Goal: Task Accomplishment & Management: Use online tool/utility

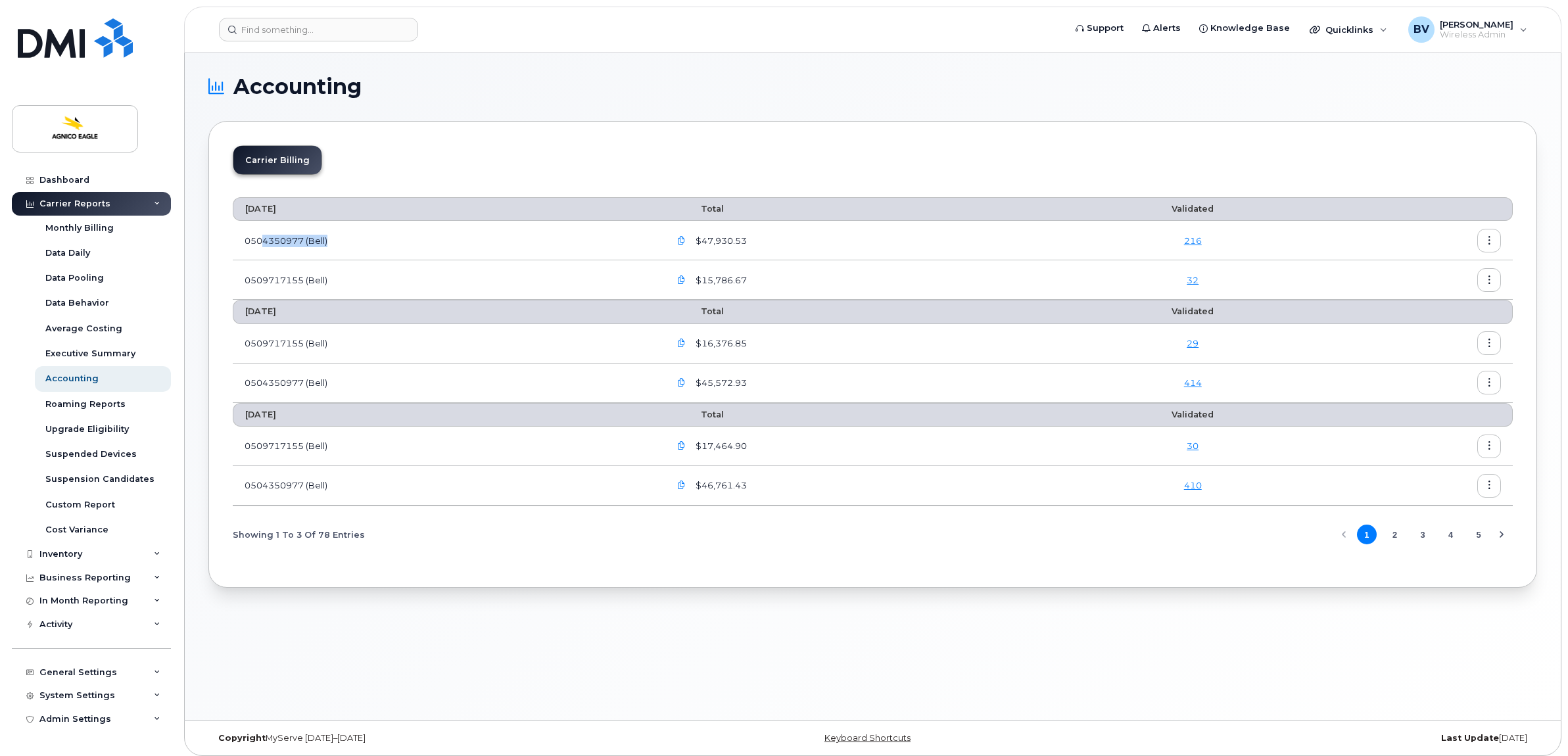
drag, startPoint x: 312, startPoint y: 237, endPoint x: 339, endPoint y: 237, distance: 27.0
click at [339, 237] on td "0504350977 (Bell)" at bounding box center [446, 241] width 425 height 39
drag, startPoint x: 1170, startPoint y: 202, endPoint x: 1179, endPoint y: 218, distance: 18.4
click at [1170, 202] on th "Validated" at bounding box center [1193, 209] width 262 height 24
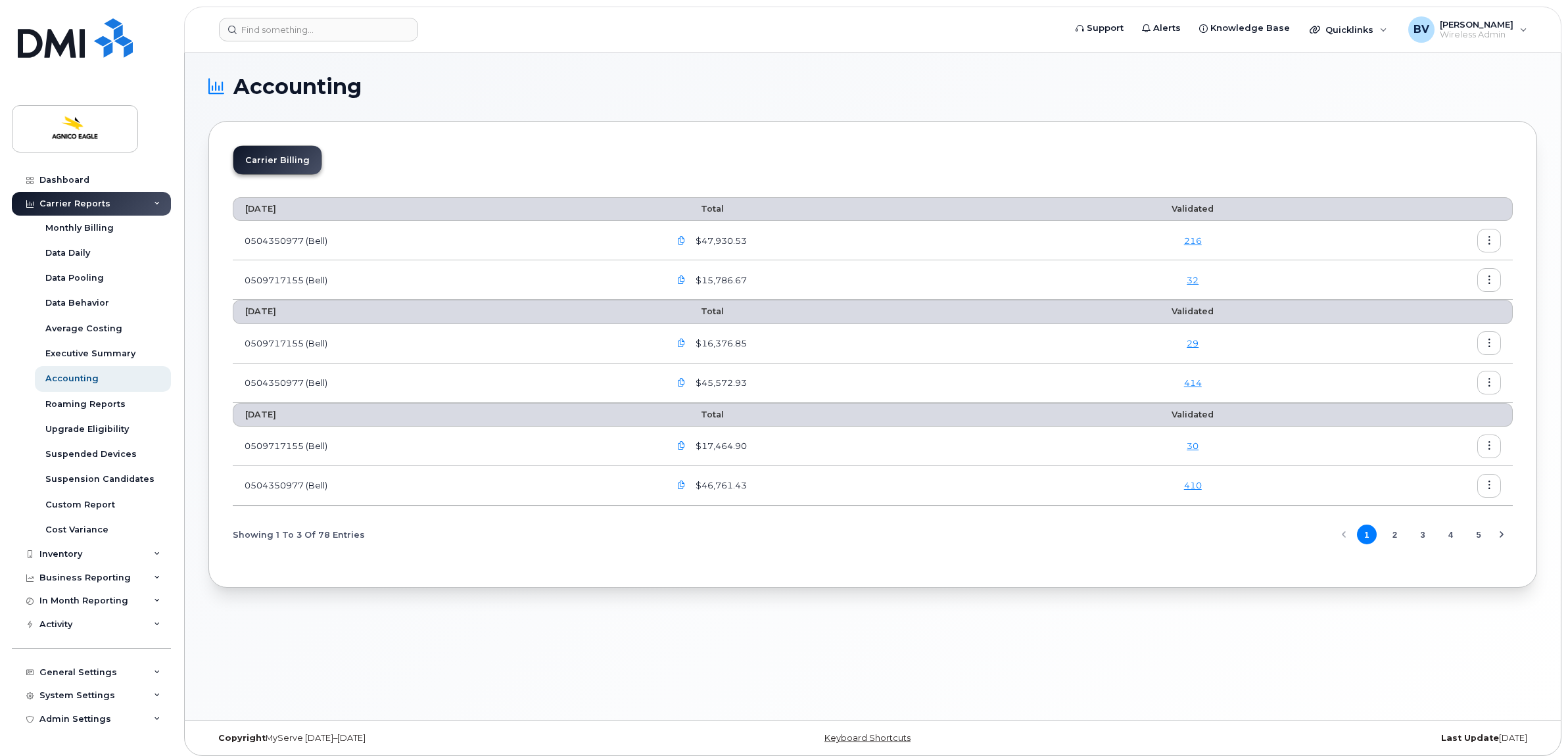
click at [1487, 240] on icon "button" at bounding box center [1489, 241] width 9 height 9
click at [344, 159] on div "Carrier Billing" at bounding box center [873, 165] width 1280 height 40
